Goal: Task Accomplishment & Management: Manage account settings

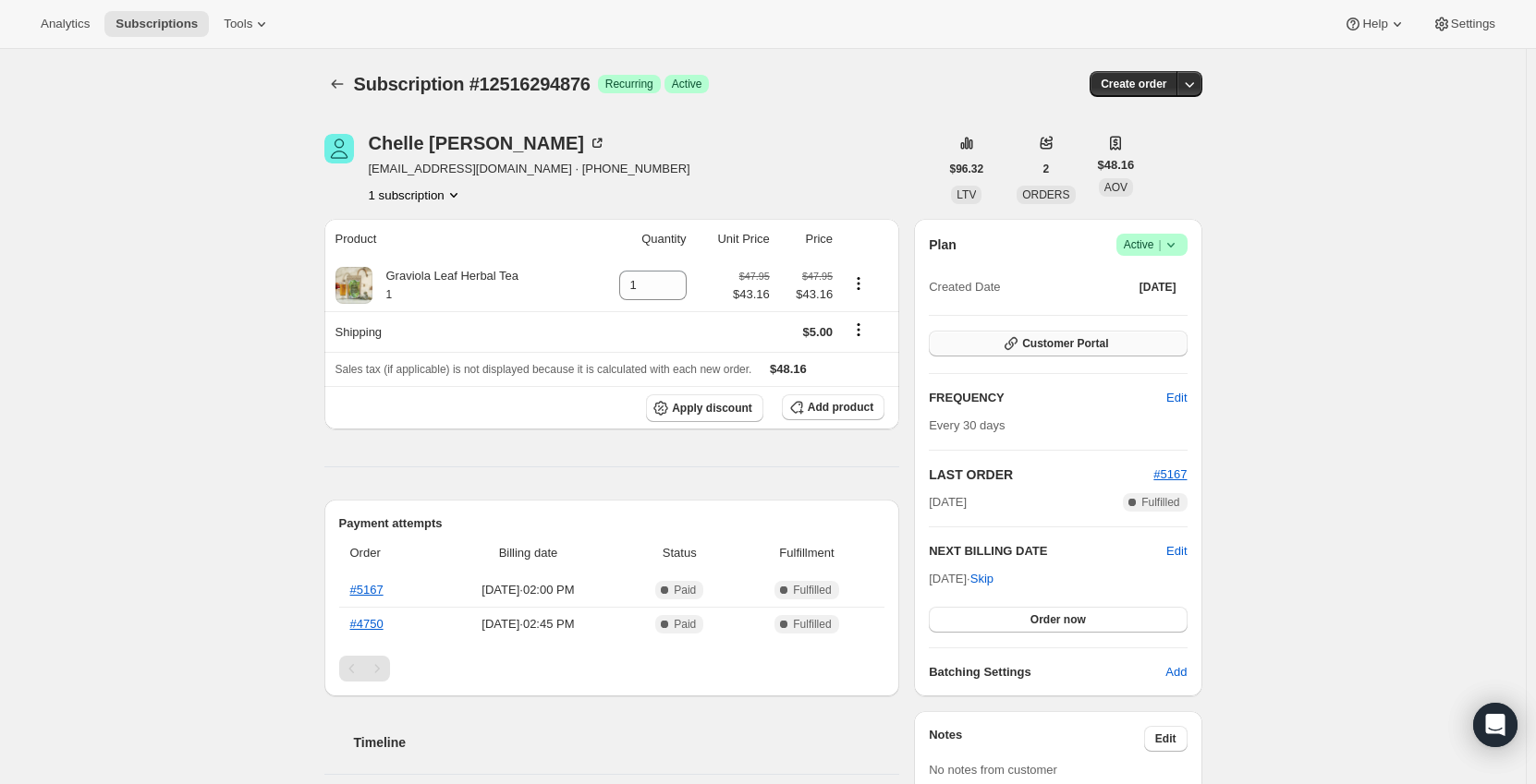
click at [1070, 341] on span "Customer Portal" at bounding box center [1065, 343] width 86 height 14
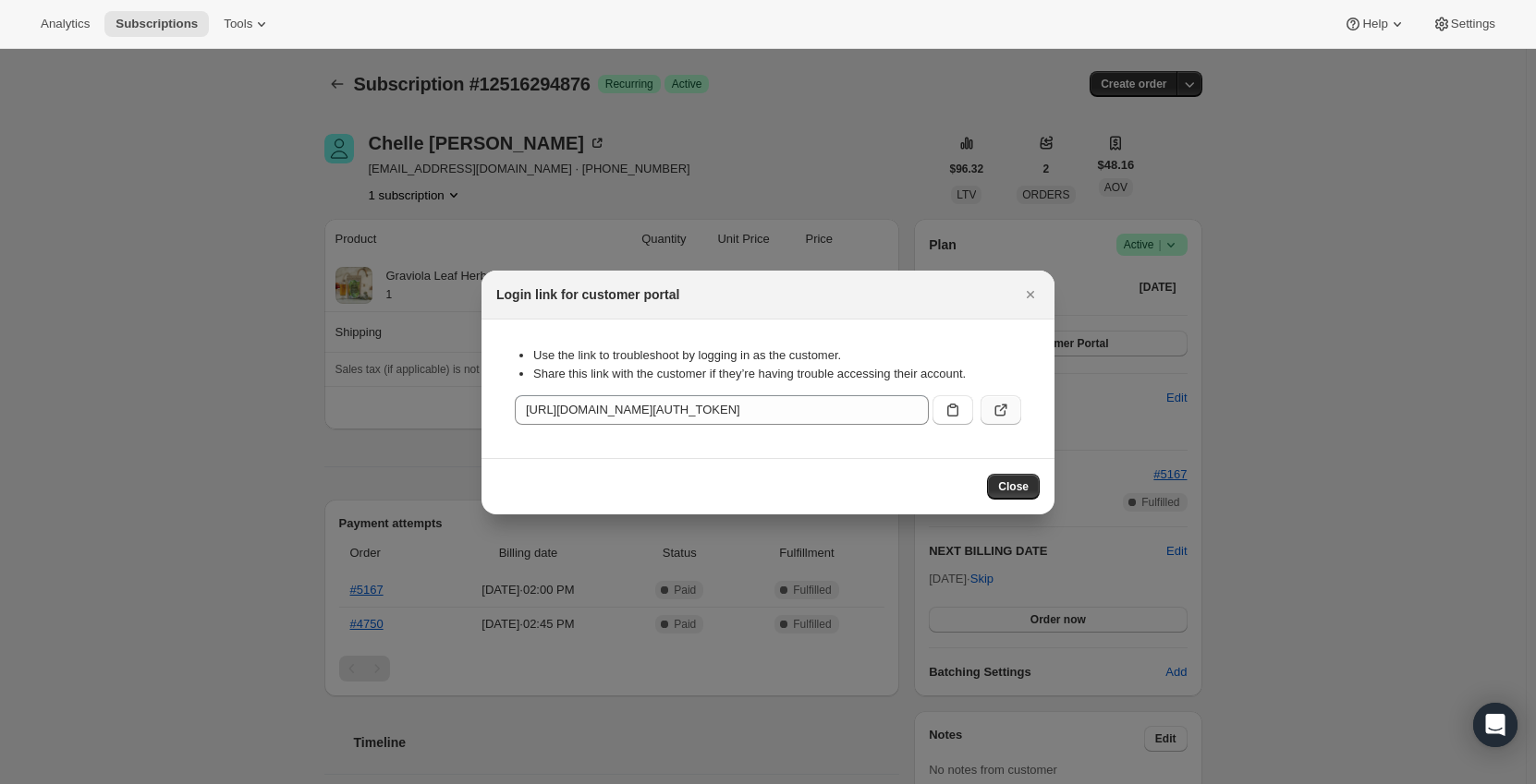
click at [1006, 409] on icon ":rc0:" at bounding box center [1000, 409] width 18 height 18
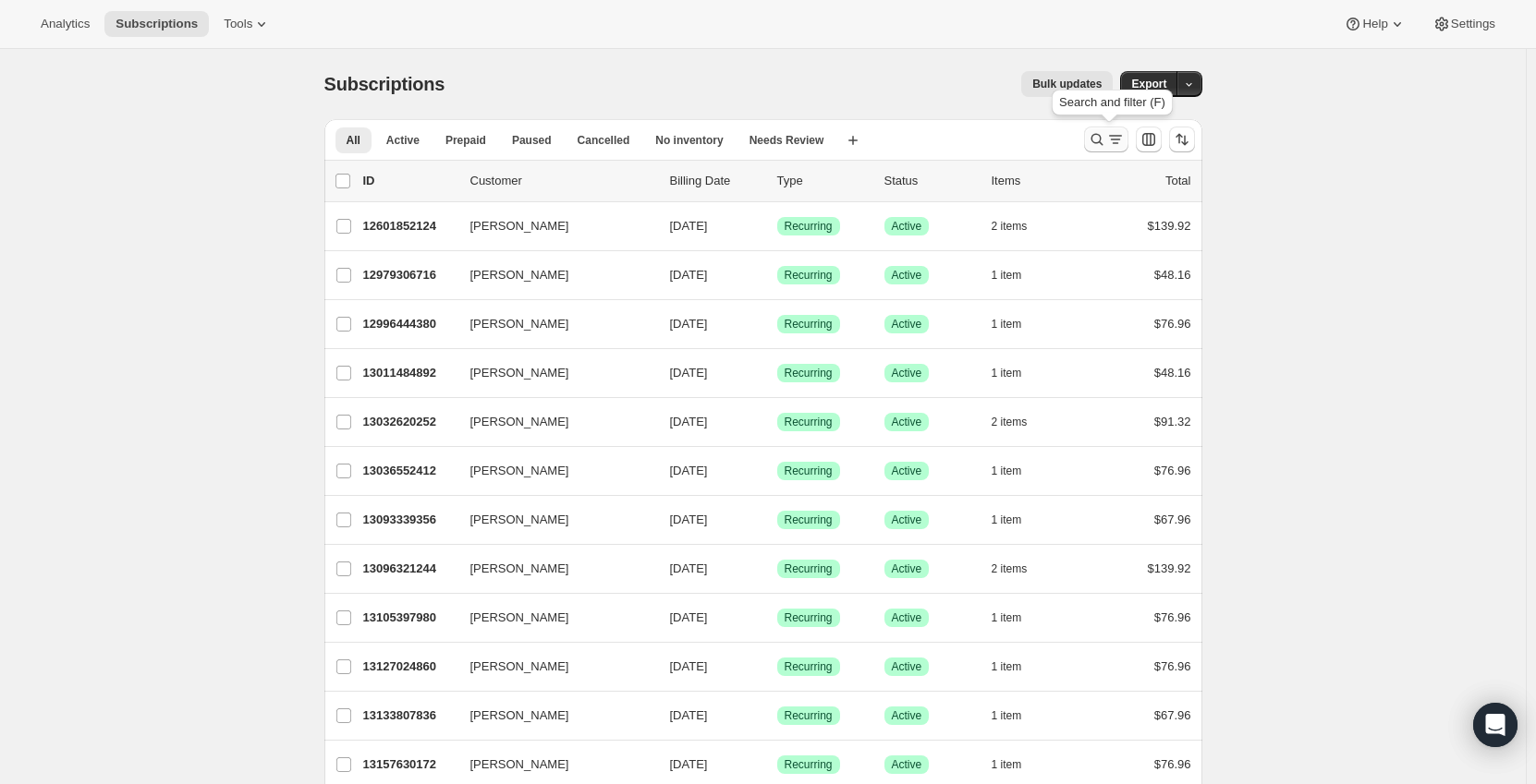
click at [1095, 143] on icon "Search and filter results" at bounding box center [1097, 139] width 18 height 18
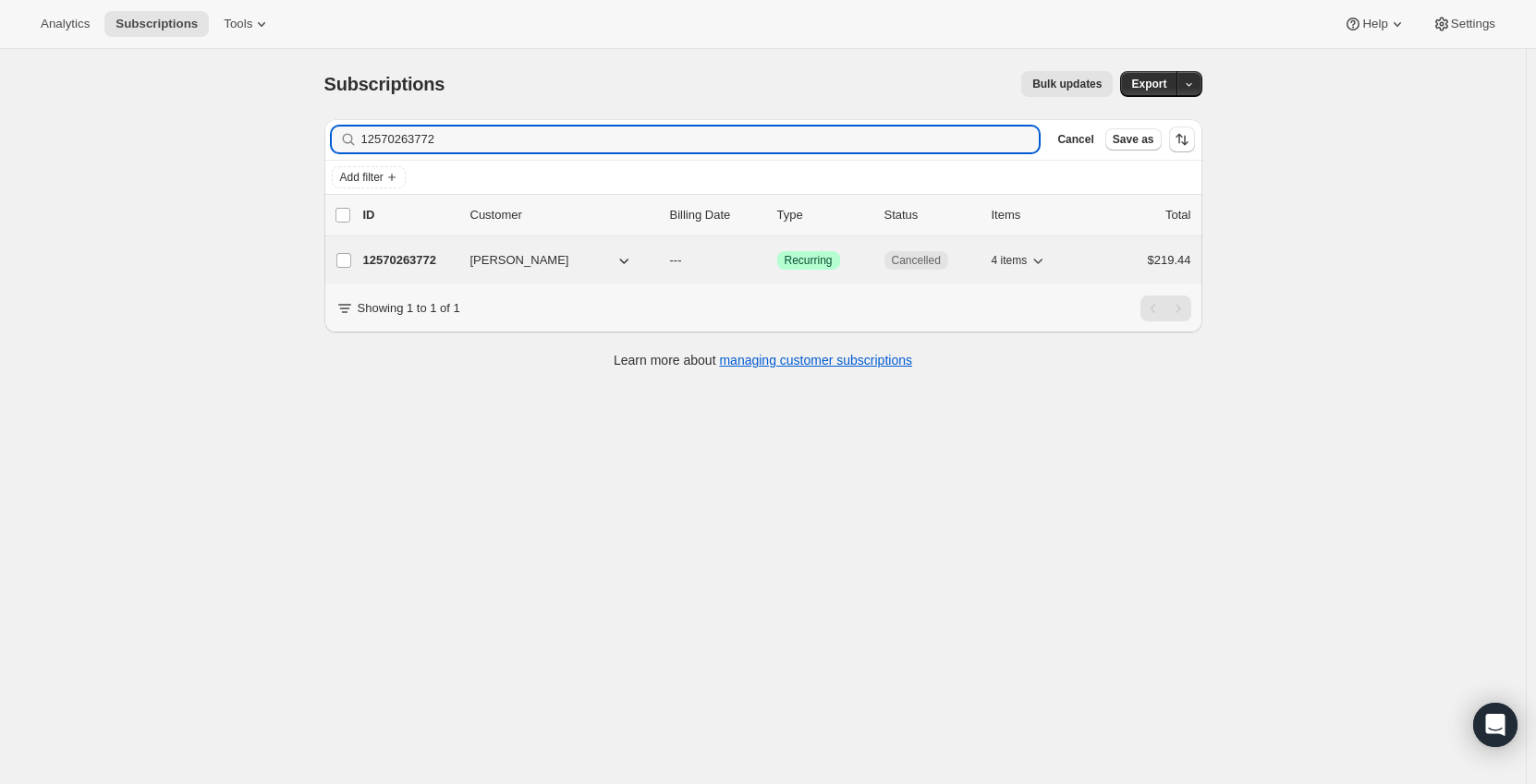
type input "12570263772"
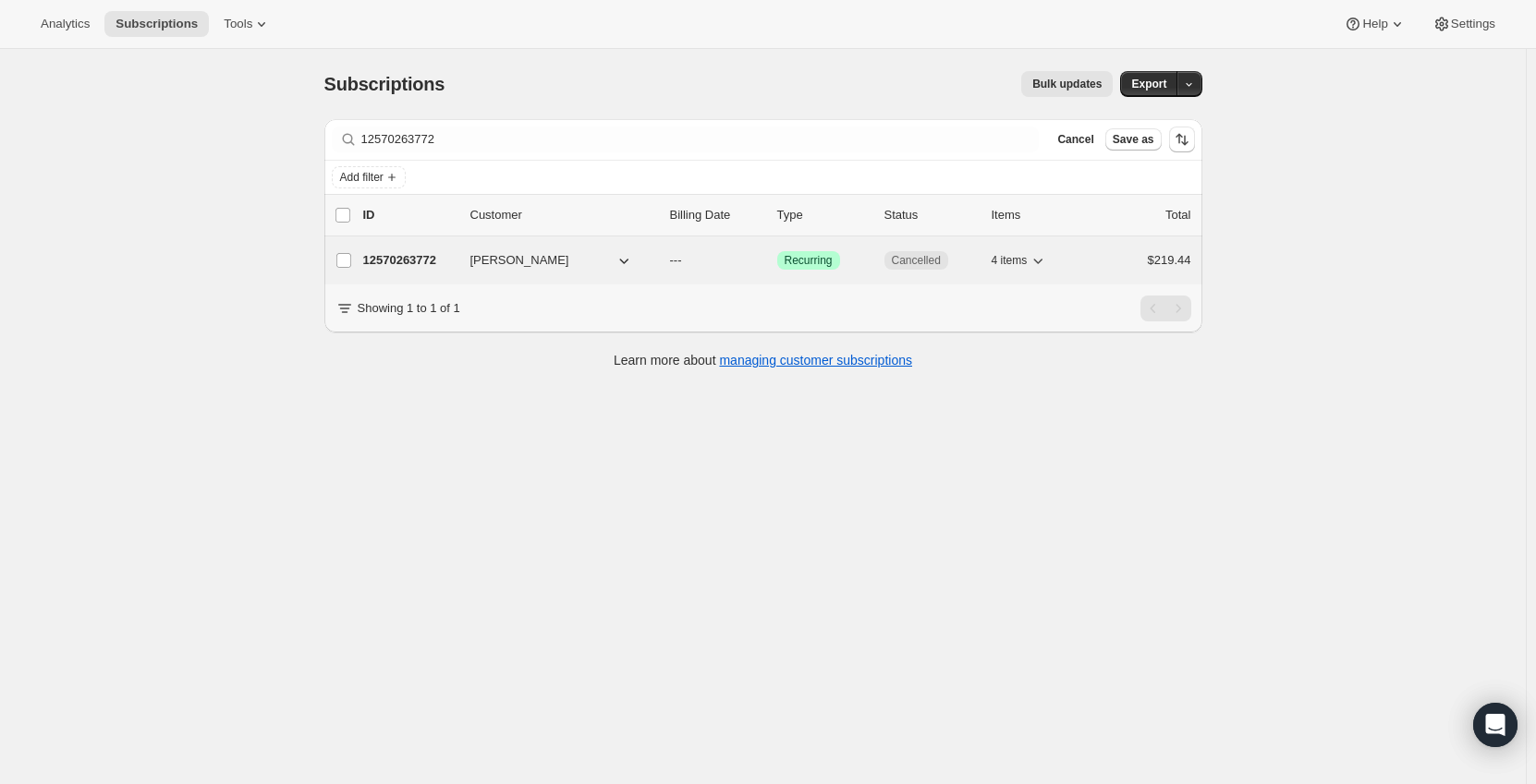
click at [384, 264] on p "12570263772" at bounding box center [410, 260] width 93 height 18
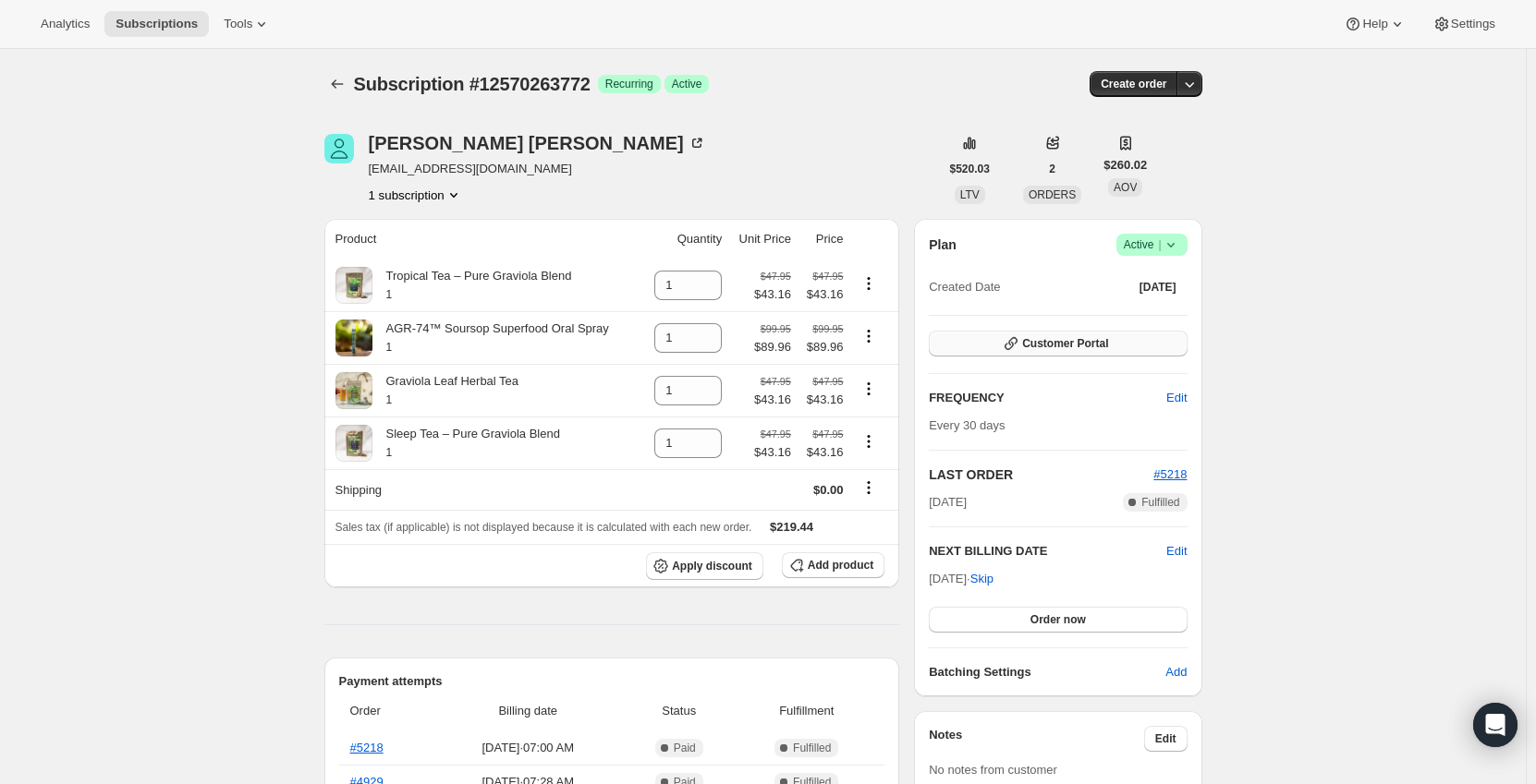
click at [1096, 341] on span "Customer Portal" at bounding box center [1065, 343] width 86 height 14
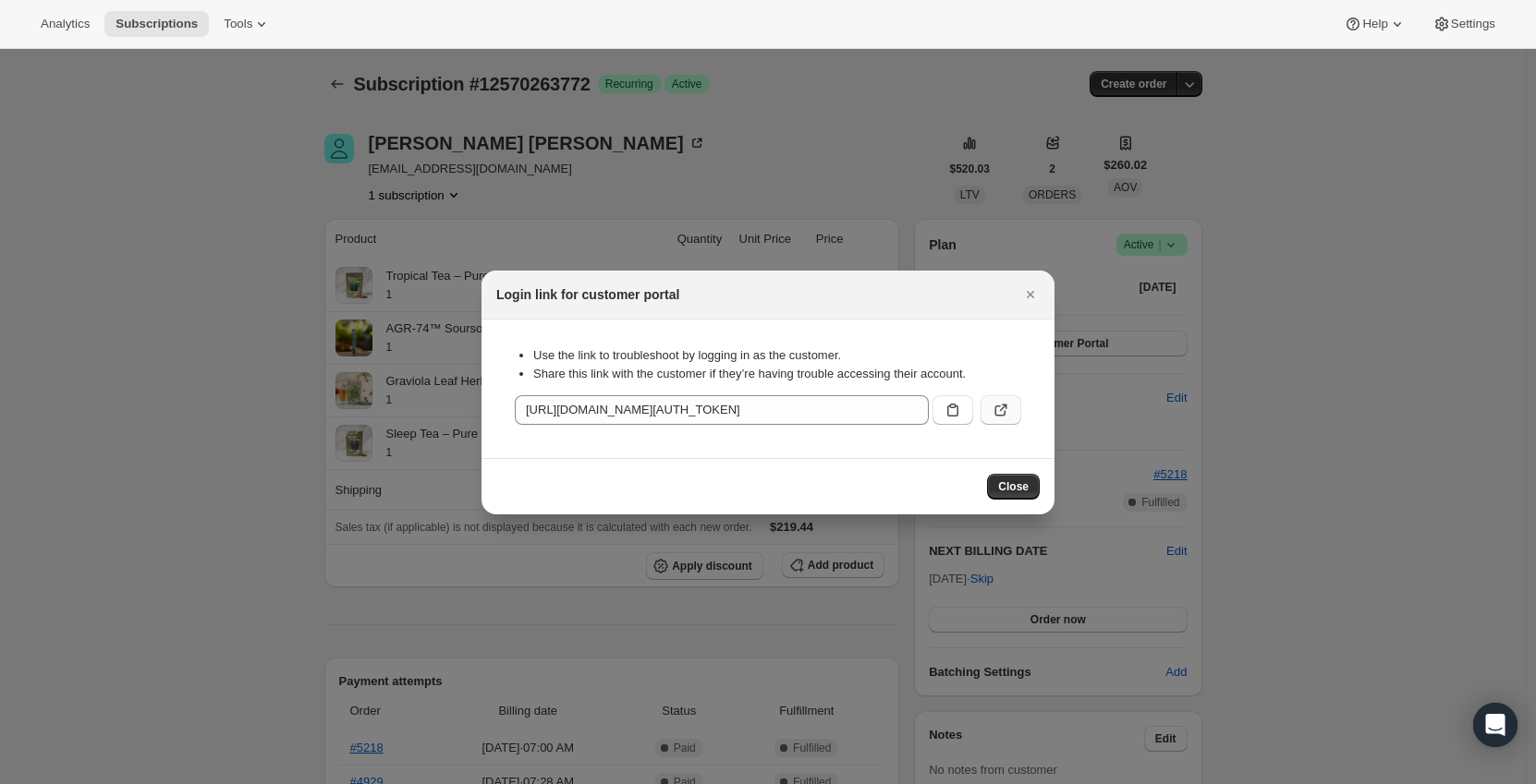
click at [996, 417] on icon ":rc9:" at bounding box center [1000, 409] width 18 height 18
